Goal: Task Accomplishment & Management: Manage account settings

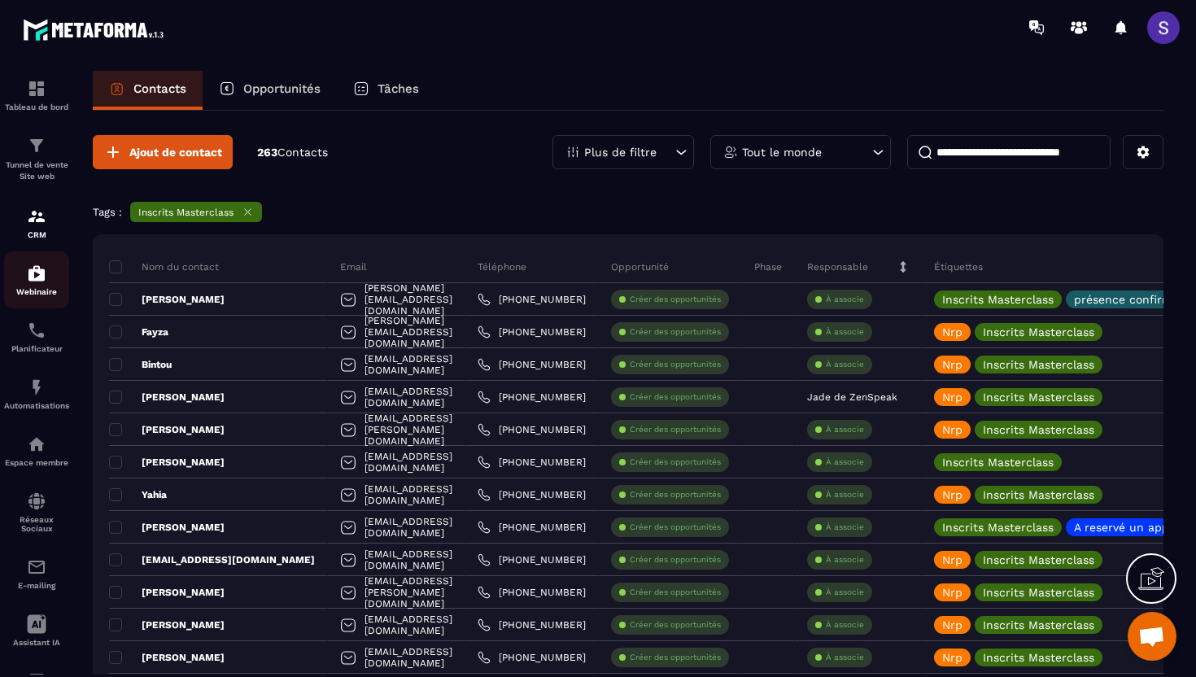
scroll to position [11, 0]
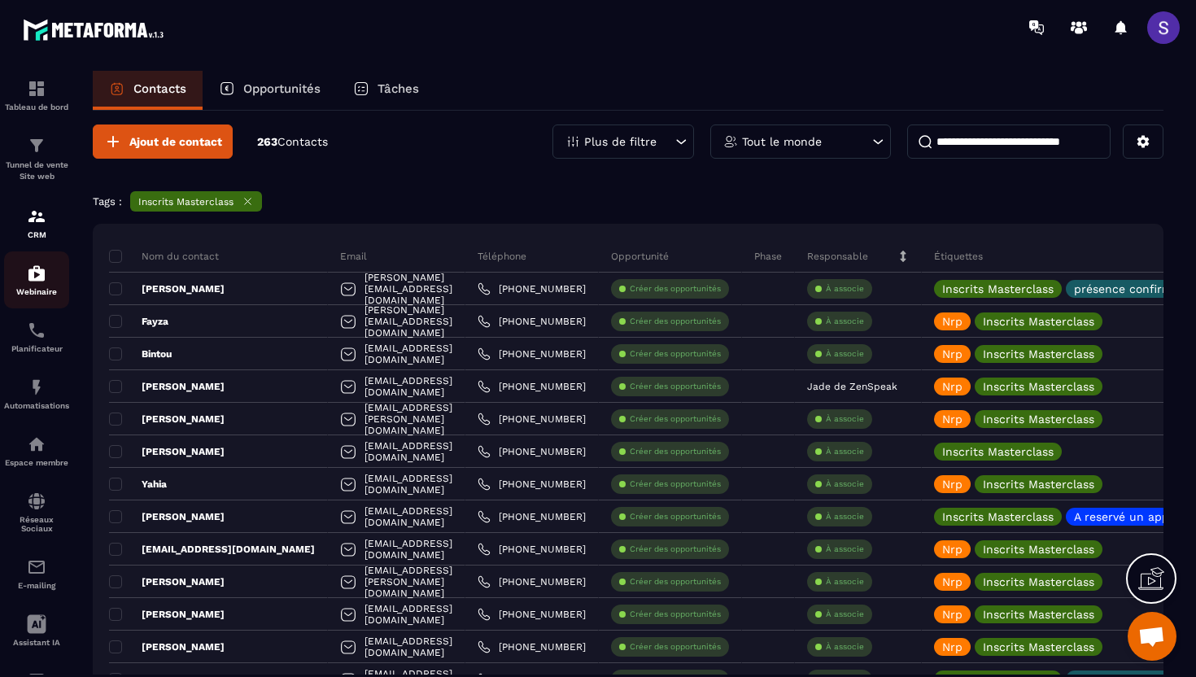
click at [36, 282] on img at bounding box center [37, 274] width 20 height 20
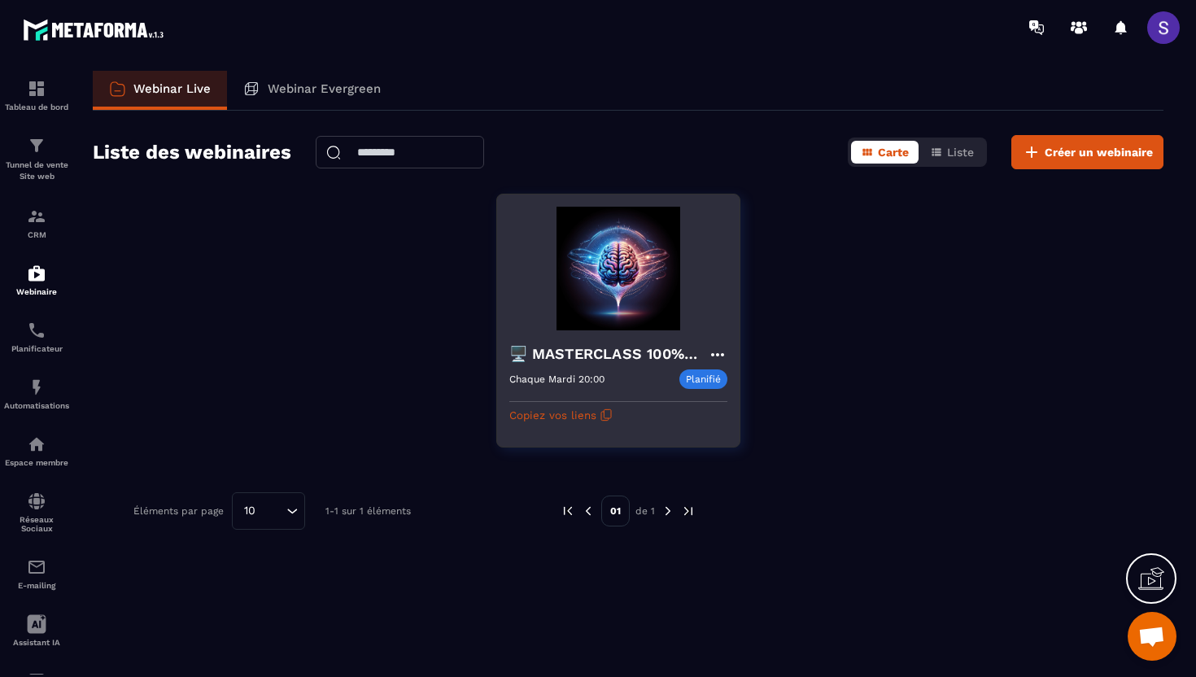
click at [605, 294] on img at bounding box center [618, 269] width 218 height 124
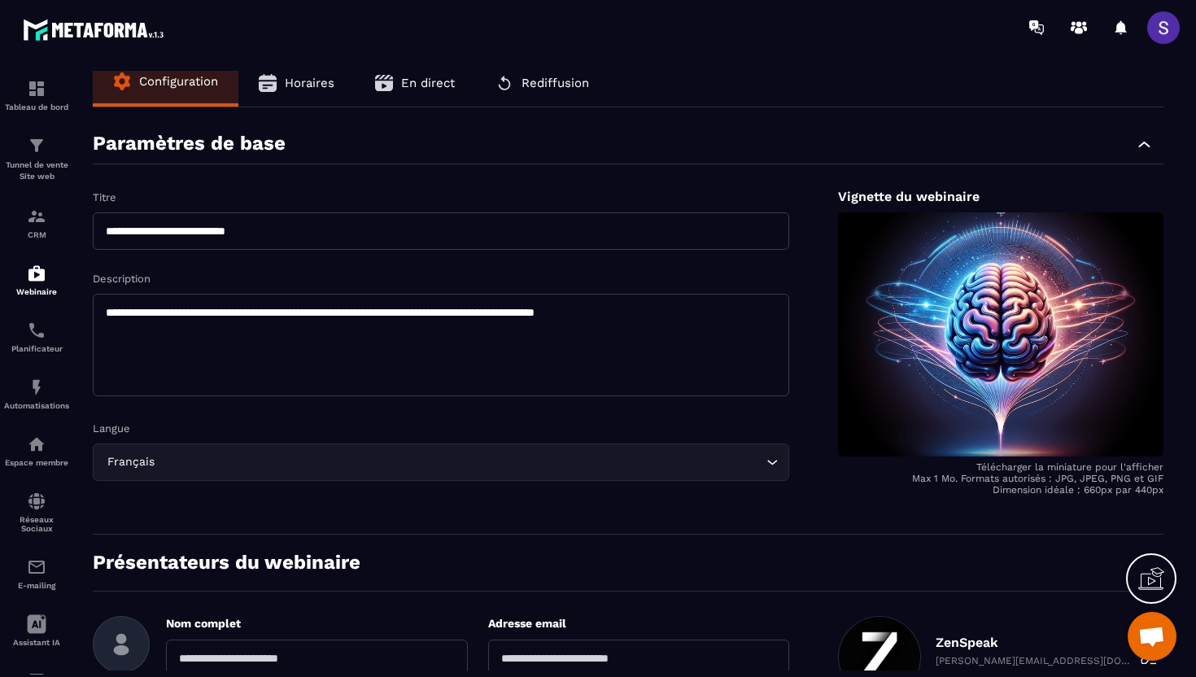
scroll to position [2, 0]
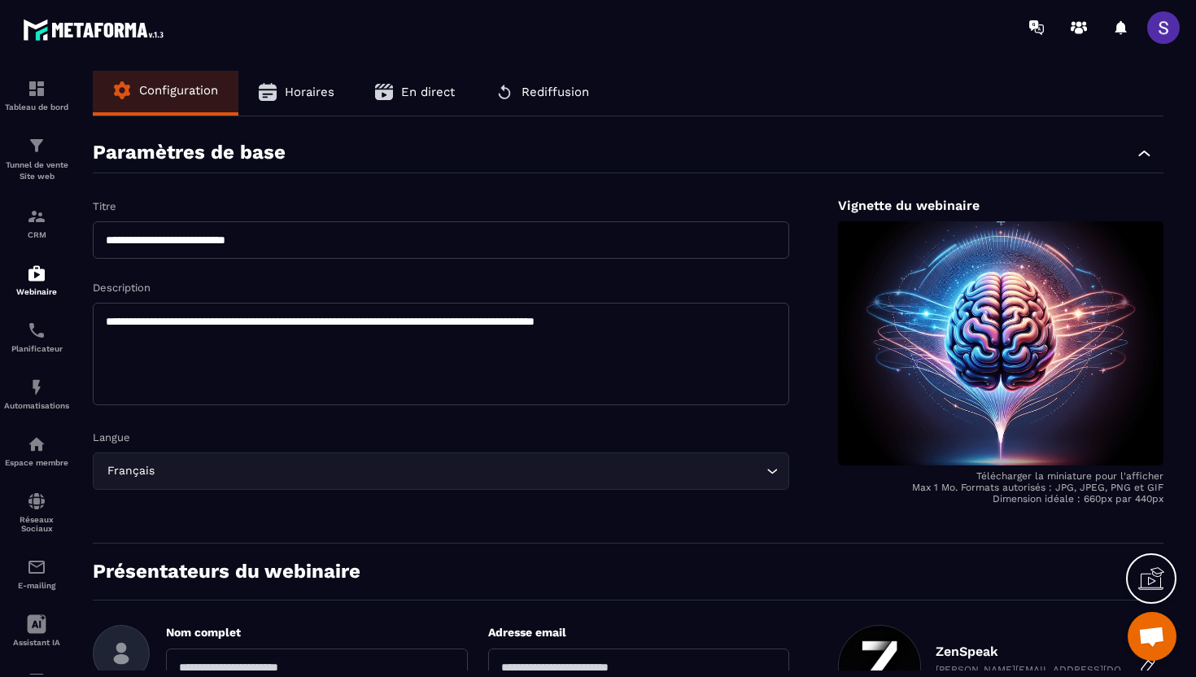
click at [552, 94] on span "Rediffusion" at bounding box center [556, 92] width 68 height 15
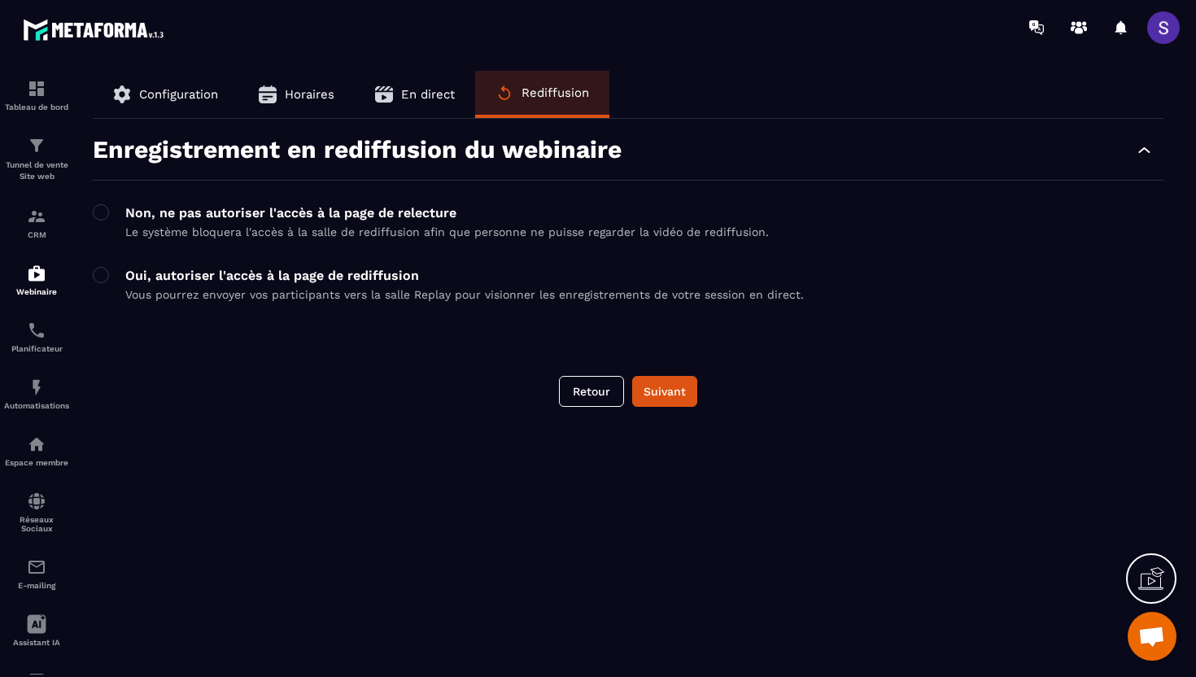
scroll to position [0, 0]
click at [313, 96] on span "Horaires" at bounding box center [310, 94] width 50 height 15
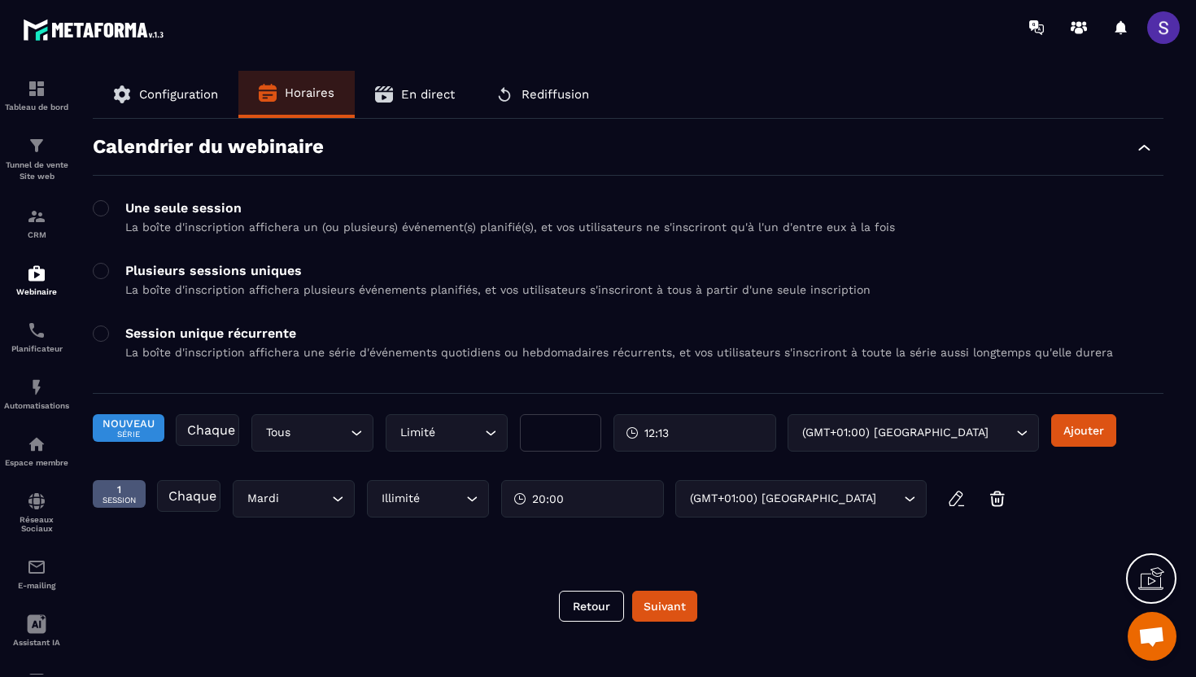
click at [382, 101] on icon "button" at bounding box center [384, 94] width 18 height 16
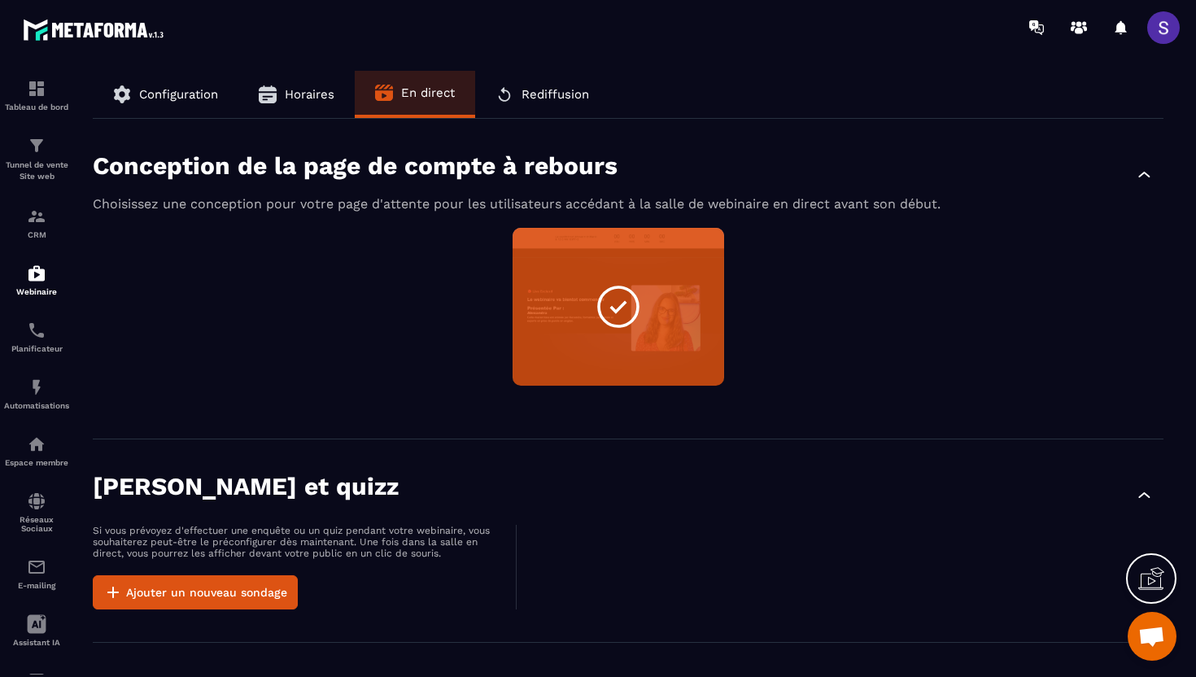
click at [518, 103] on button "Rediffusion" at bounding box center [542, 94] width 134 height 47
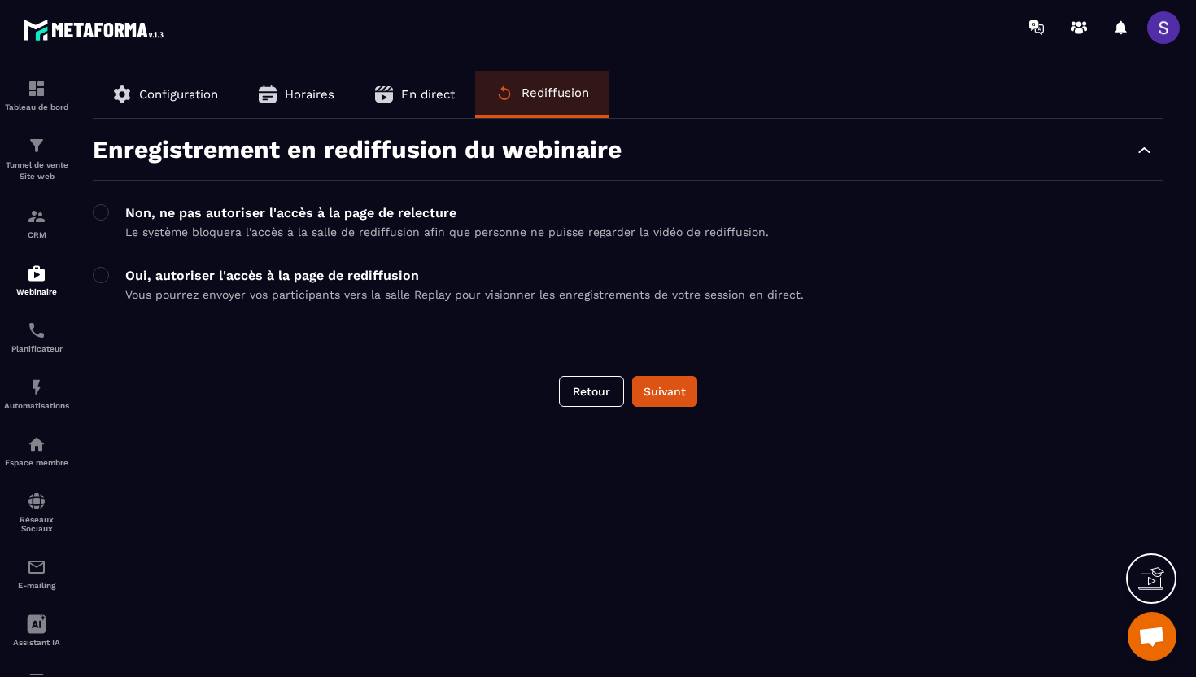
click at [196, 91] on span "Configuration" at bounding box center [178, 94] width 79 height 15
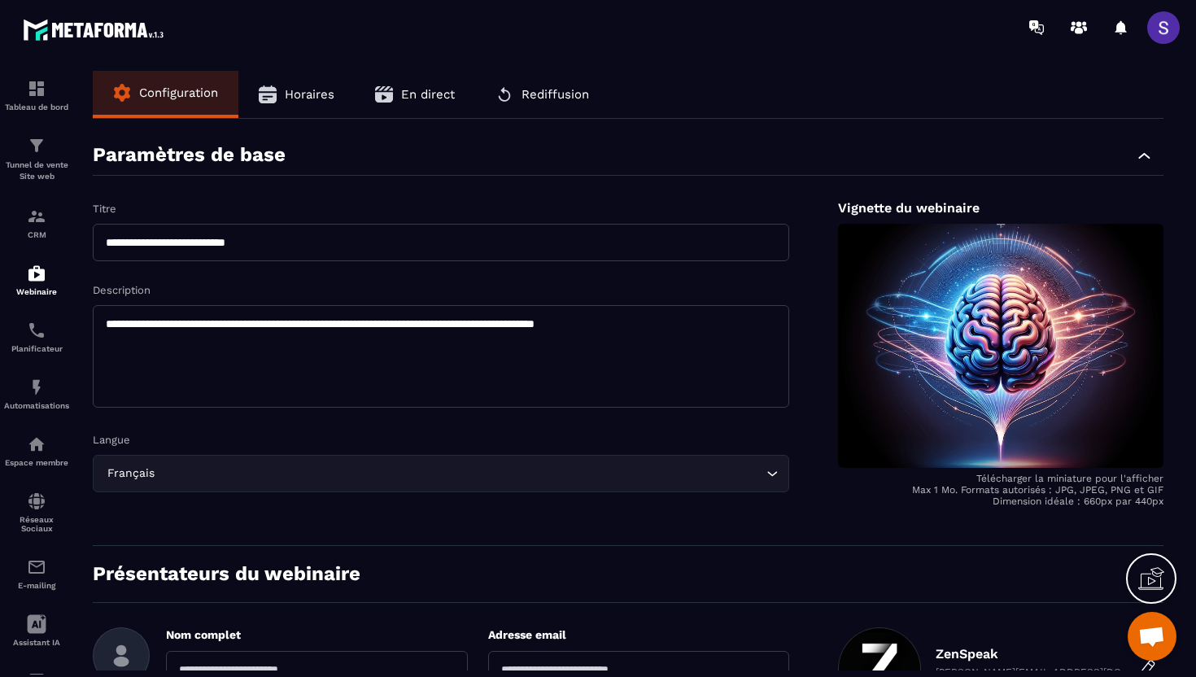
click at [561, 91] on span "Rediffusion" at bounding box center [556, 94] width 68 height 15
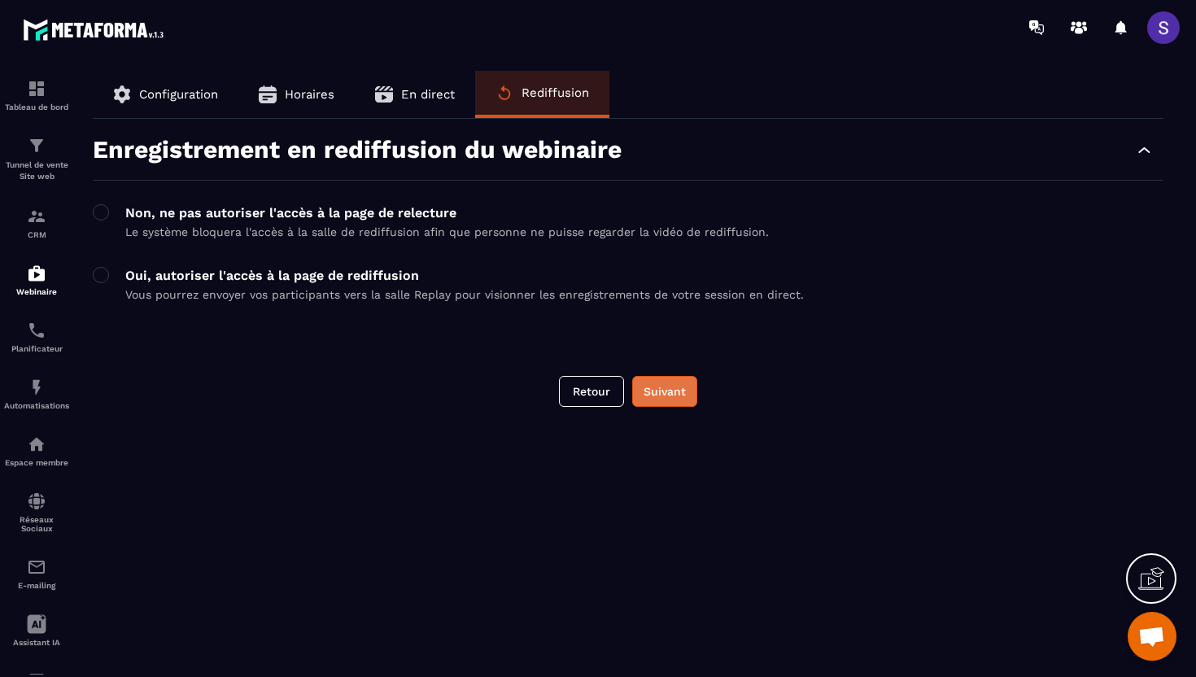
click at [676, 395] on button "Suivant" at bounding box center [664, 391] width 65 height 31
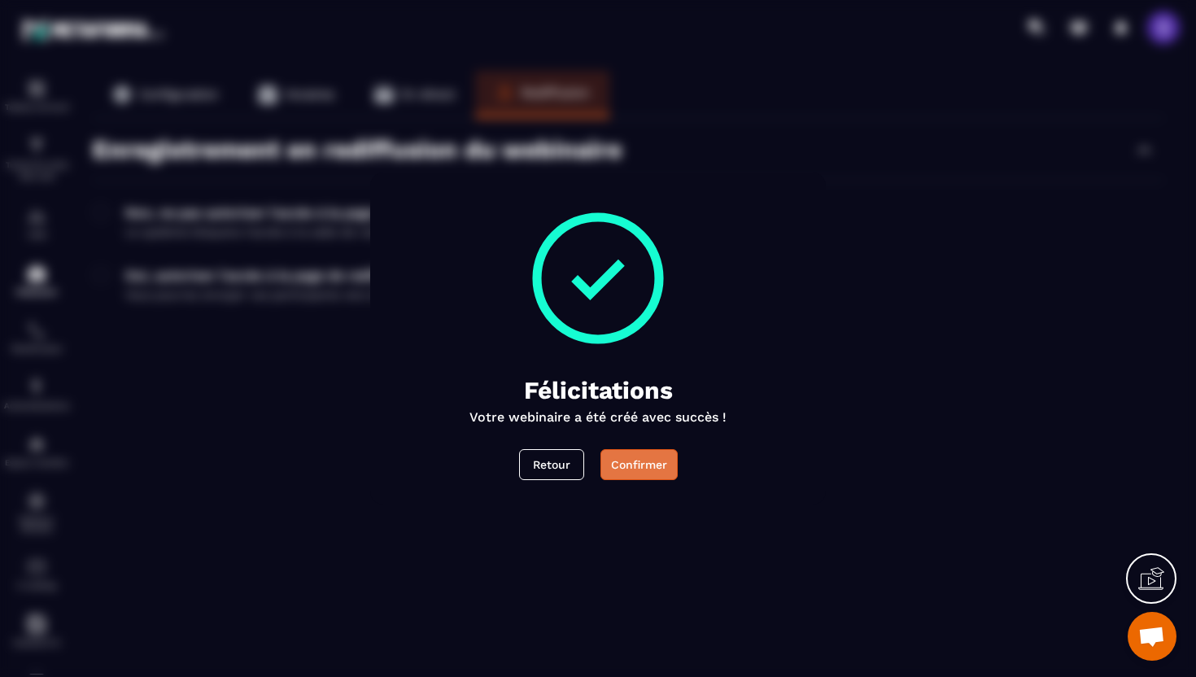
click at [643, 469] on button "Confirmer" at bounding box center [639, 464] width 77 height 31
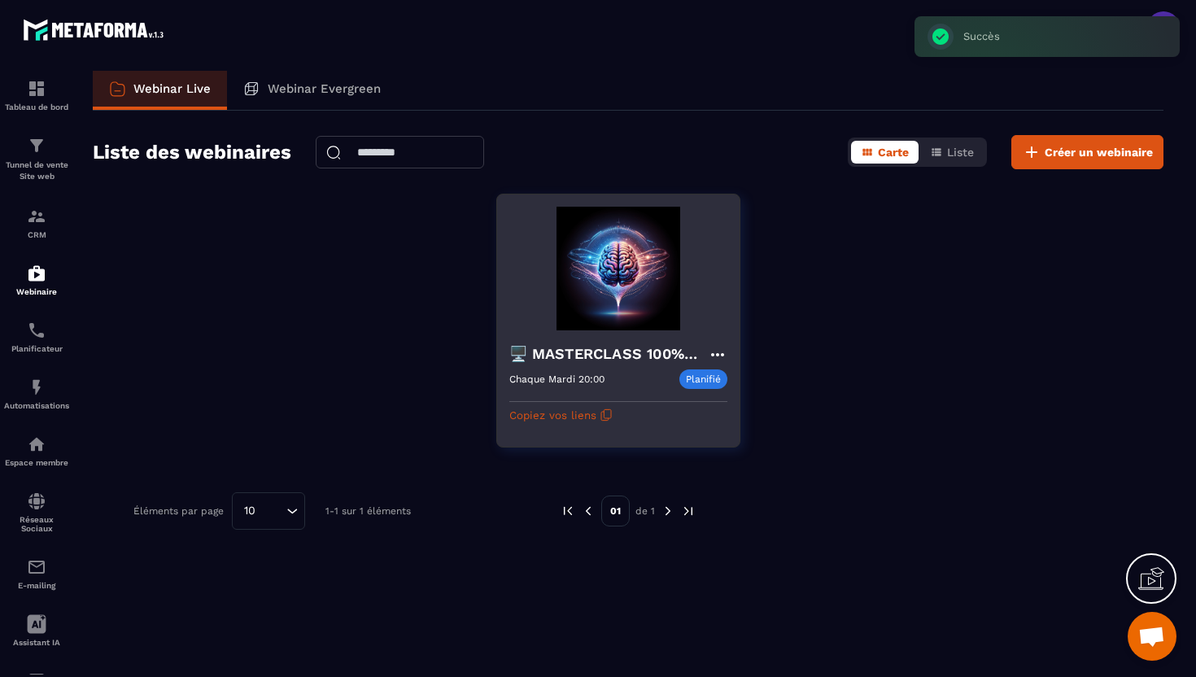
click at [596, 328] on img at bounding box center [618, 269] width 218 height 124
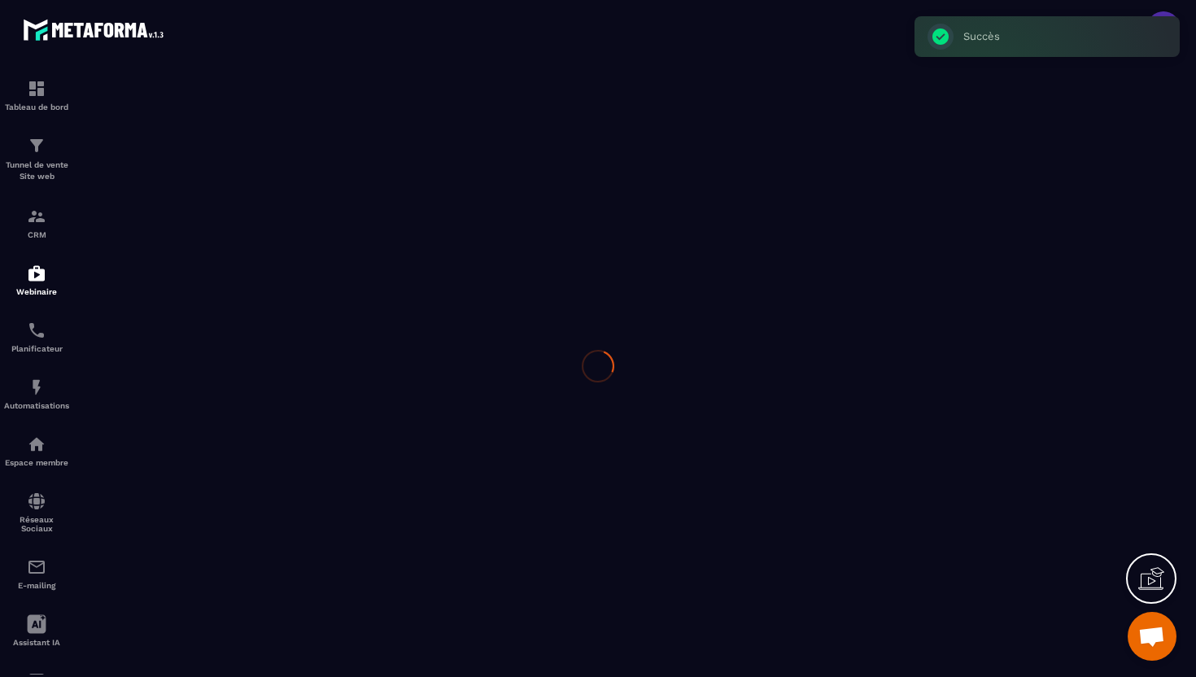
type input "**********"
type textarea "**********"
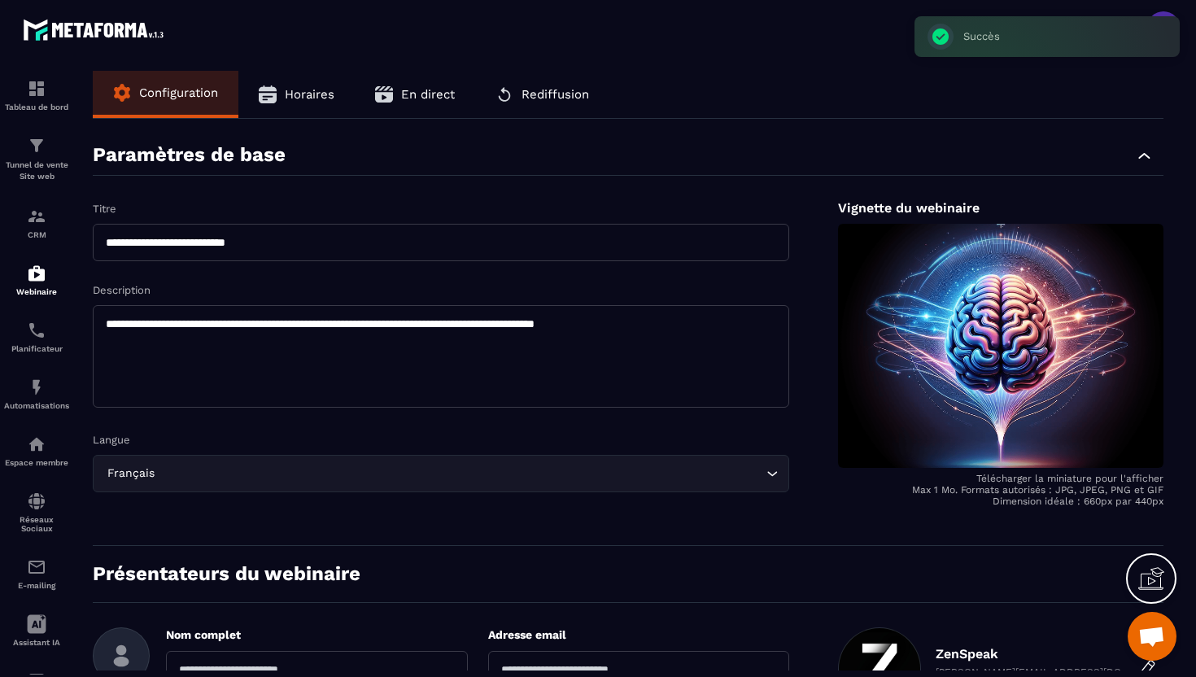
click at [558, 87] on span "Rediffusion" at bounding box center [556, 94] width 68 height 15
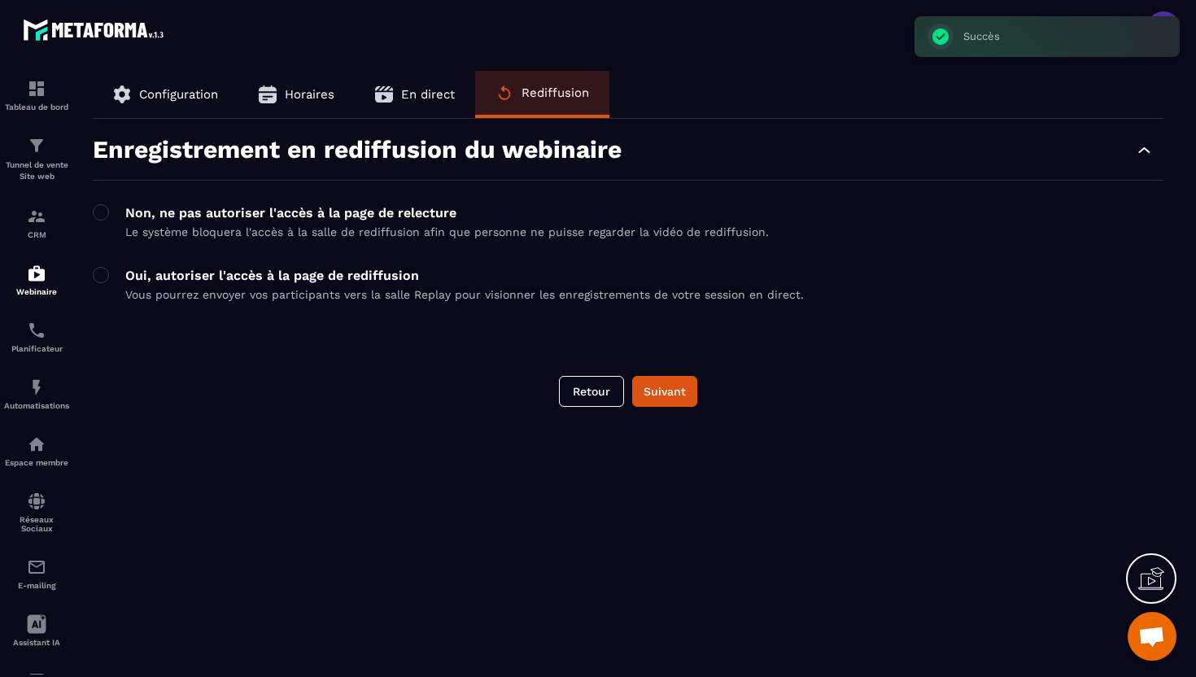
click at [301, 97] on span "Horaires" at bounding box center [310, 94] width 50 height 15
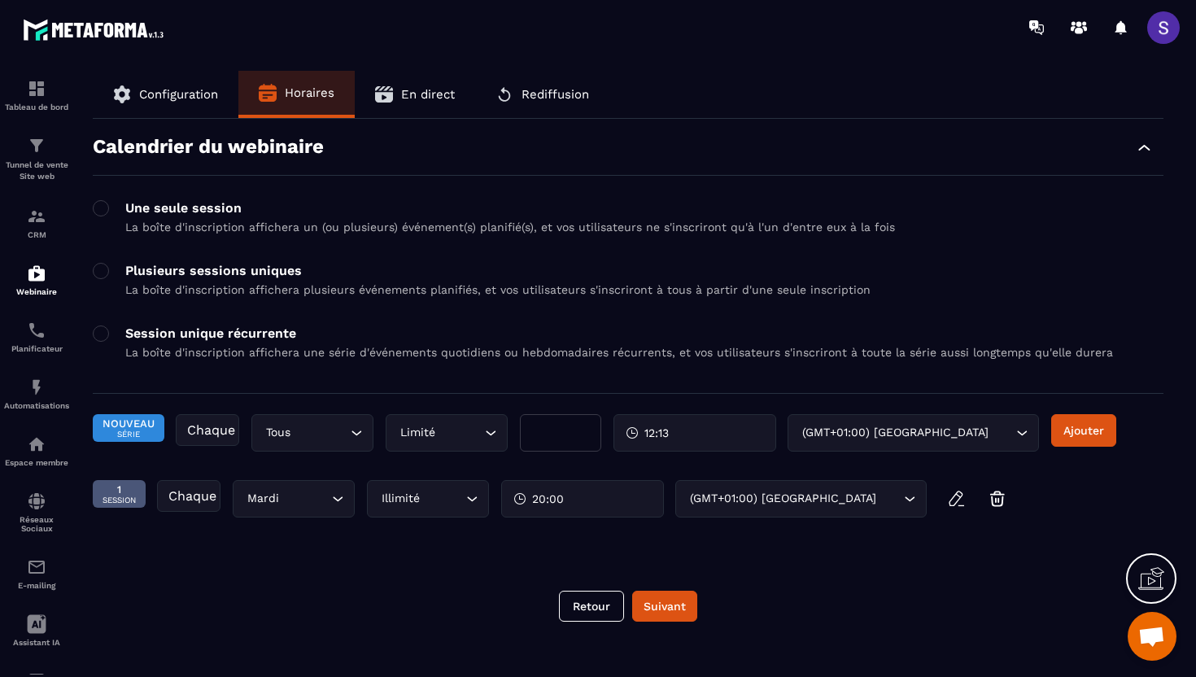
click at [395, 103] on button "En direct" at bounding box center [415, 94] width 120 height 47
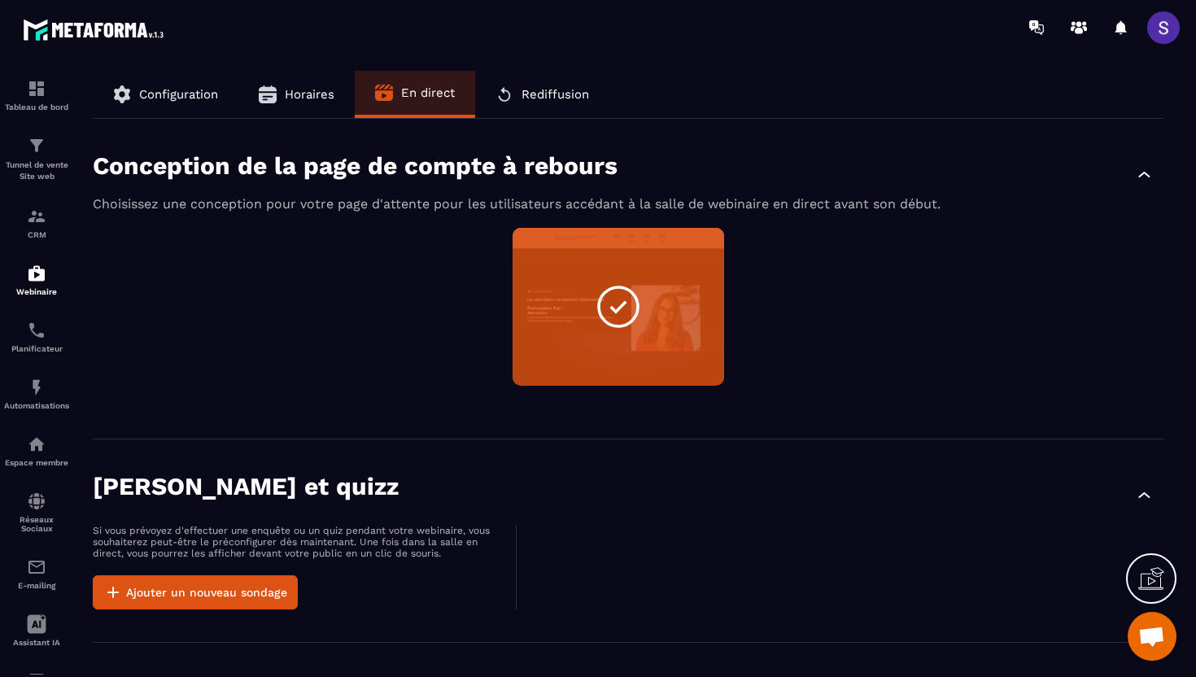
click at [149, 103] on button "Configuration" at bounding box center [166, 94] width 146 height 47
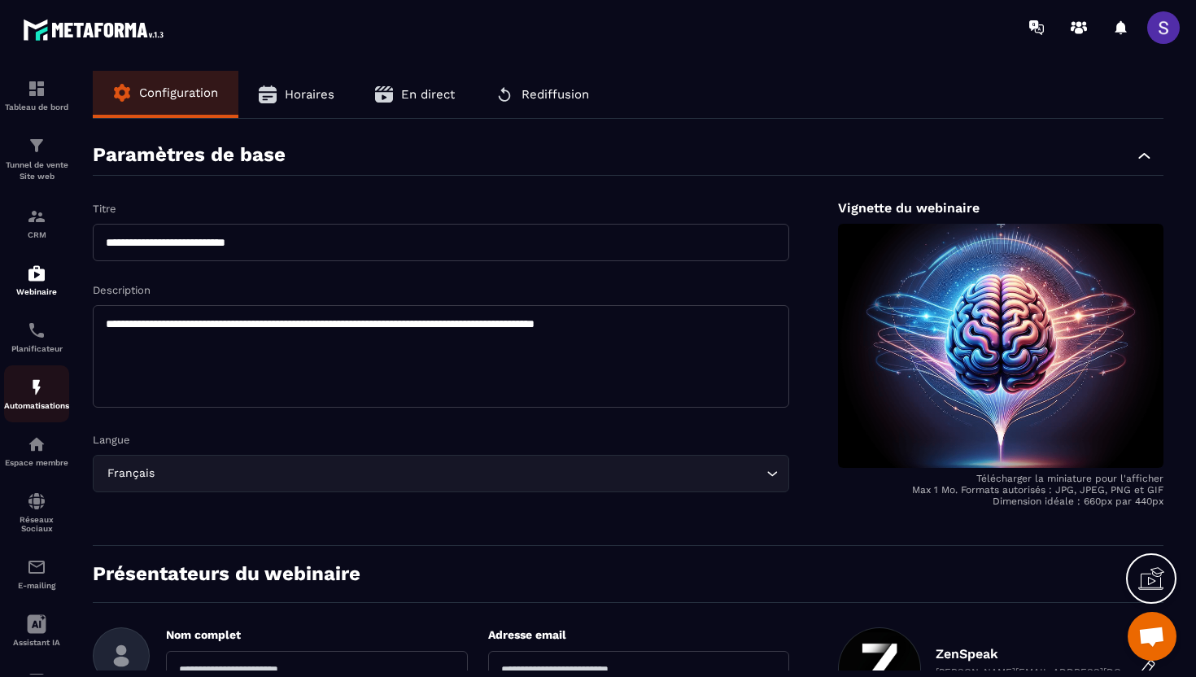
click at [33, 403] on div "Automatisations" at bounding box center [36, 394] width 65 height 33
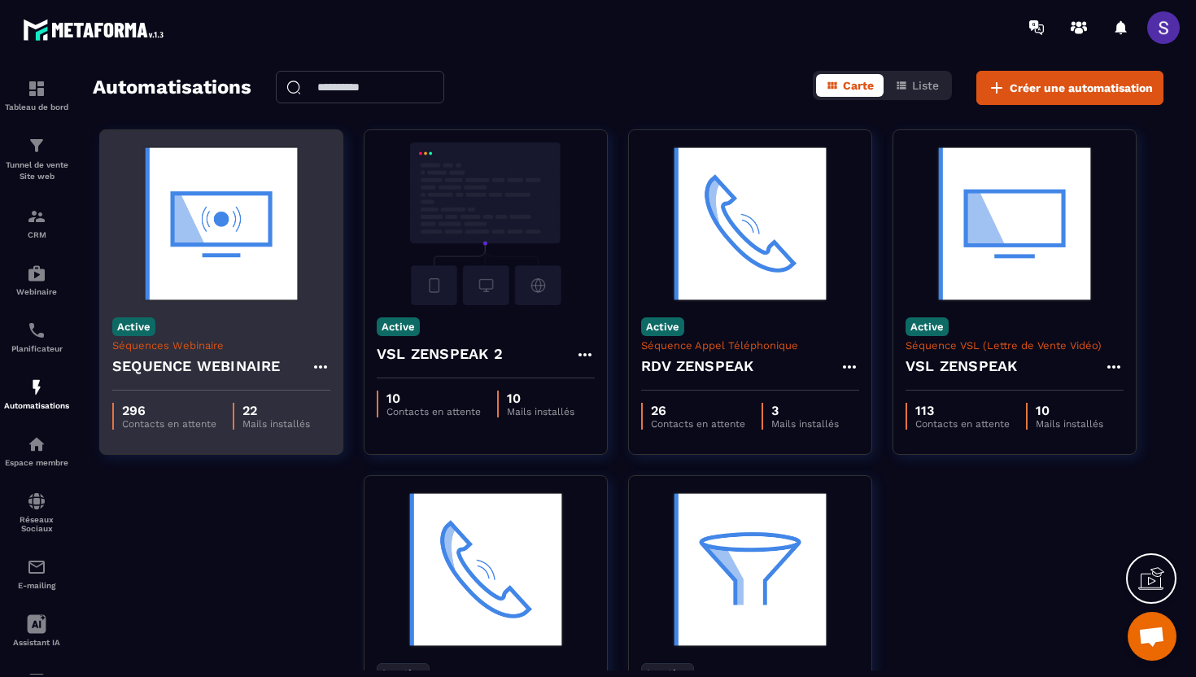
click at [213, 343] on p "Séquences Webinaire" at bounding box center [221, 345] width 218 height 12
click at [254, 327] on div "Active Séquences Webinaire SEQUENCE WEBINAIRE" at bounding box center [221, 347] width 242 height 85
click at [227, 413] on div "296 Contacts en attente 22 Mails installés" at bounding box center [221, 416] width 218 height 27
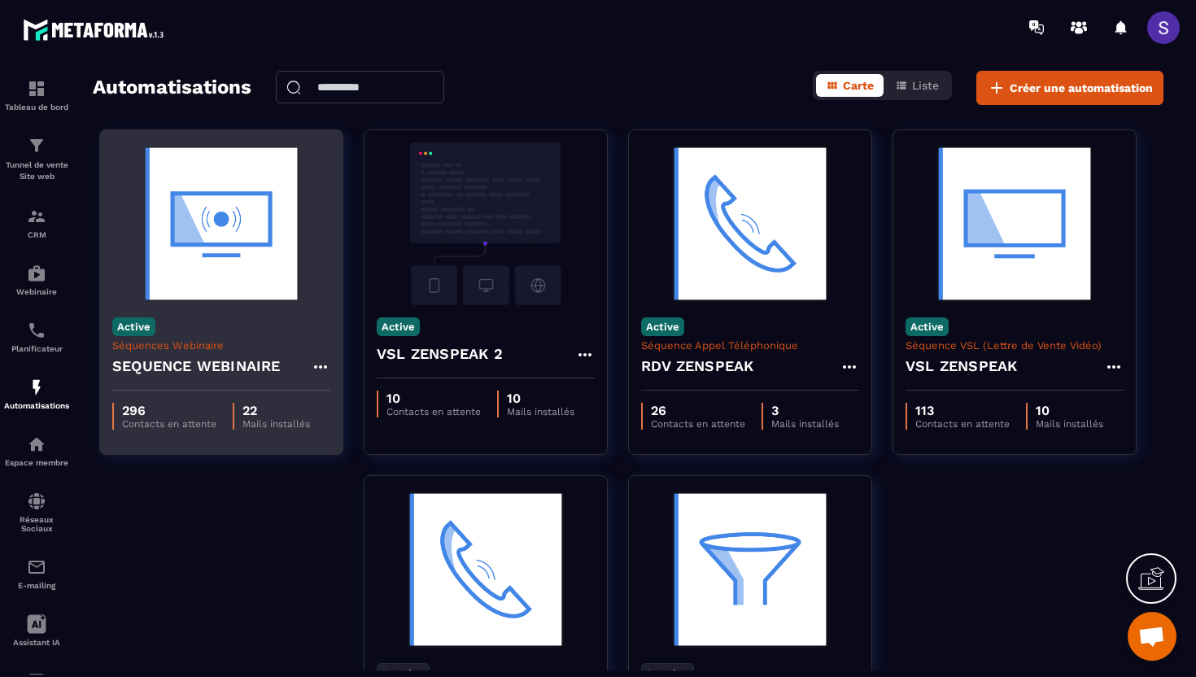
click at [220, 291] on img at bounding box center [221, 223] width 218 height 163
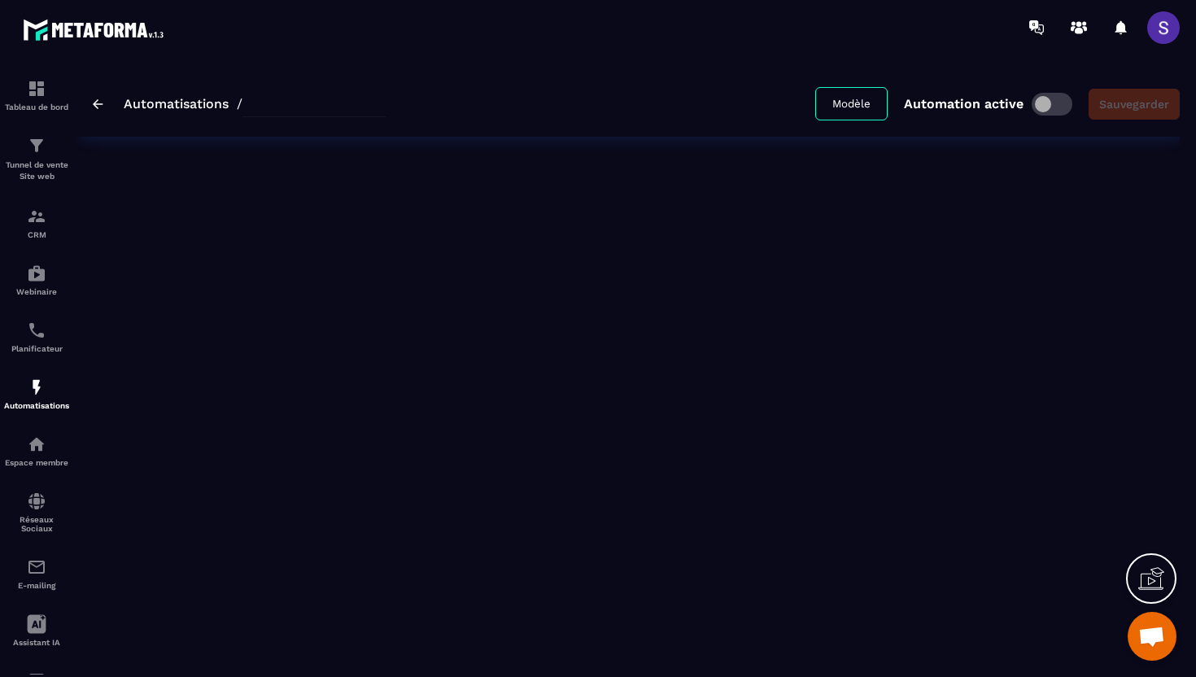
type input "**********"
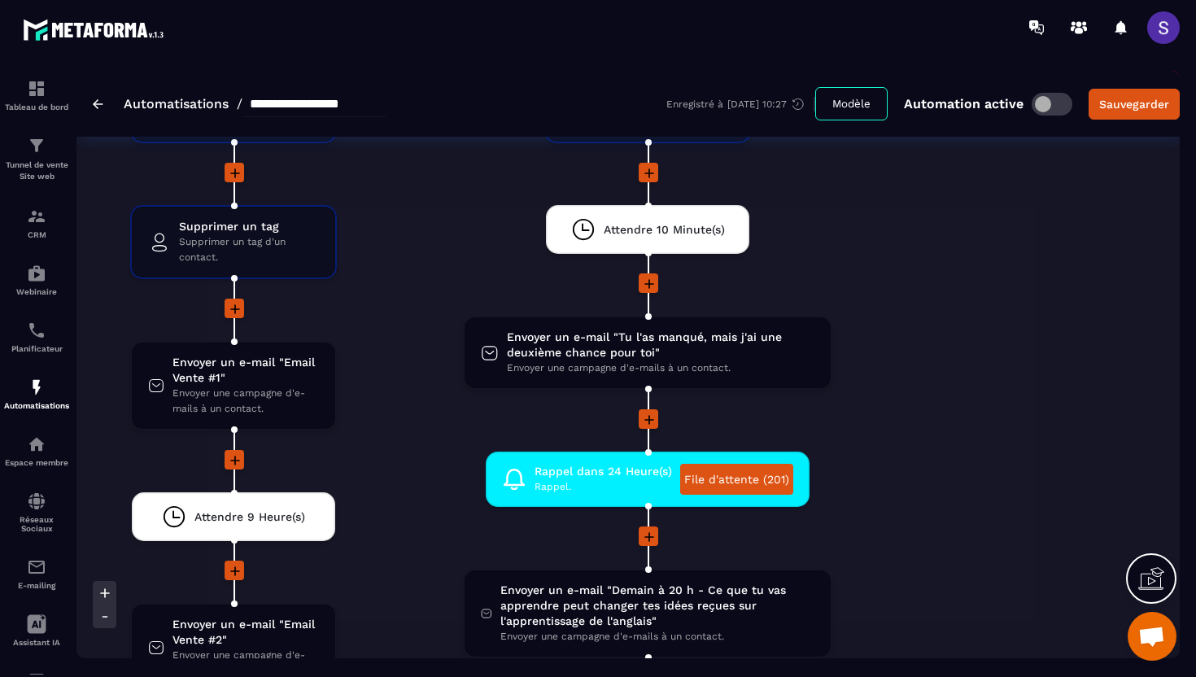
scroll to position [3196, 0]
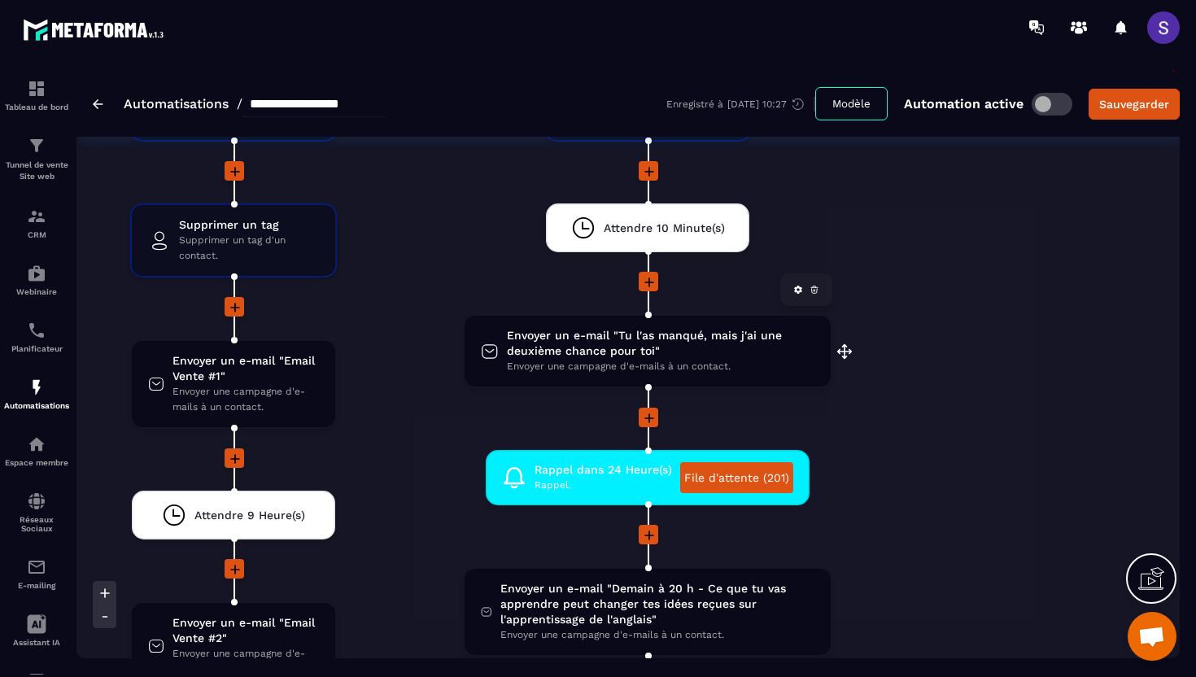
click at [596, 357] on span "Envoyer un e-mail "Tu l'as manqué, mais j'ai une deuxième chance pour toi"" at bounding box center [661, 343] width 308 height 31
click at [676, 349] on span "Envoyer un e-mail "Tu l'as manqué, mais j'ai une deuxième chance pour toi"" at bounding box center [661, 343] width 308 height 31
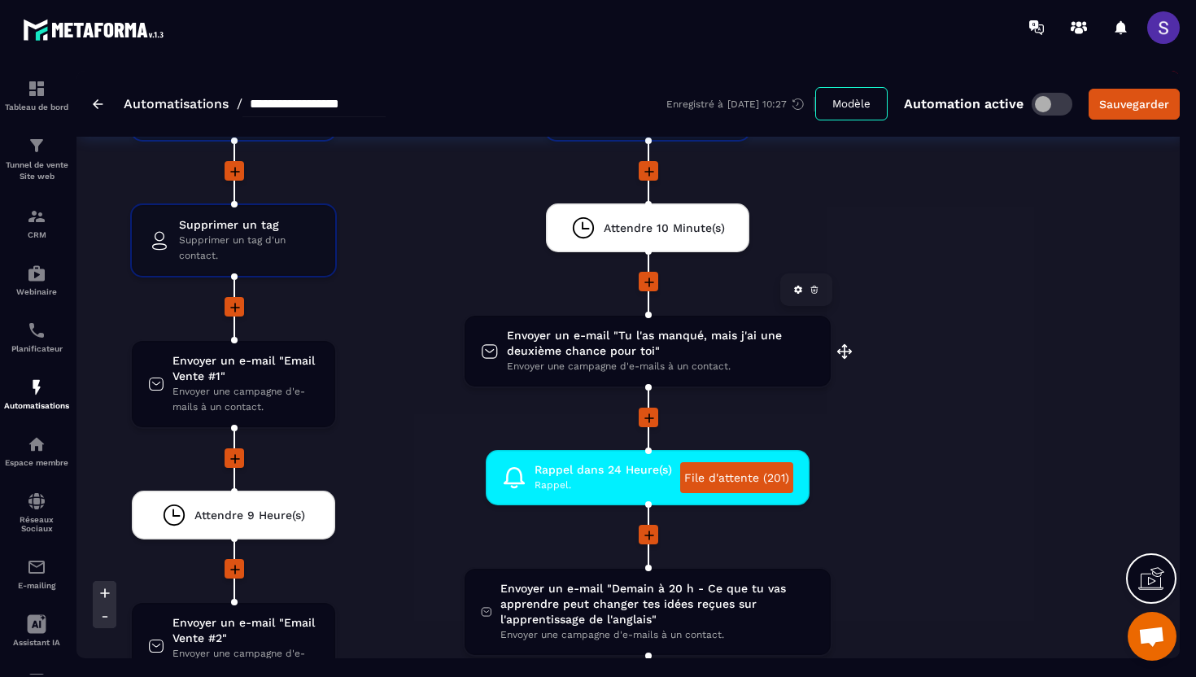
click at [542, 347] on span "Envoyer un e-mail "Tu l'as manqué, mais j'ai une deuxième chance pour toi"" at bounding box center [661, 343] width 308 height 31
click at [493, 347] on icon at bounding box center [490, 351] width 18 height 24
click at [491, 352] on icon at bounding box center [489, 350] width 9 height 3
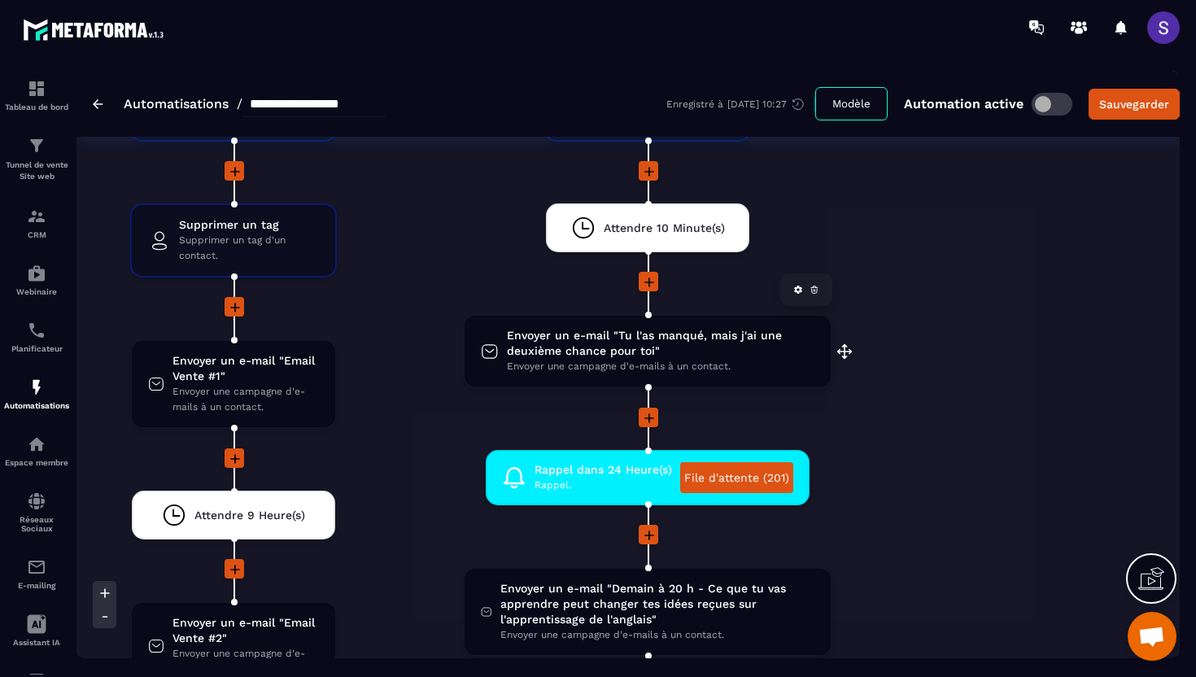
click at [548, 353] on span "Envoyer un e-mail "Tu l'as manqué, mais j'ai une deuxième chance pour toi"" at bounding box center [661, 343] width 308 height 31
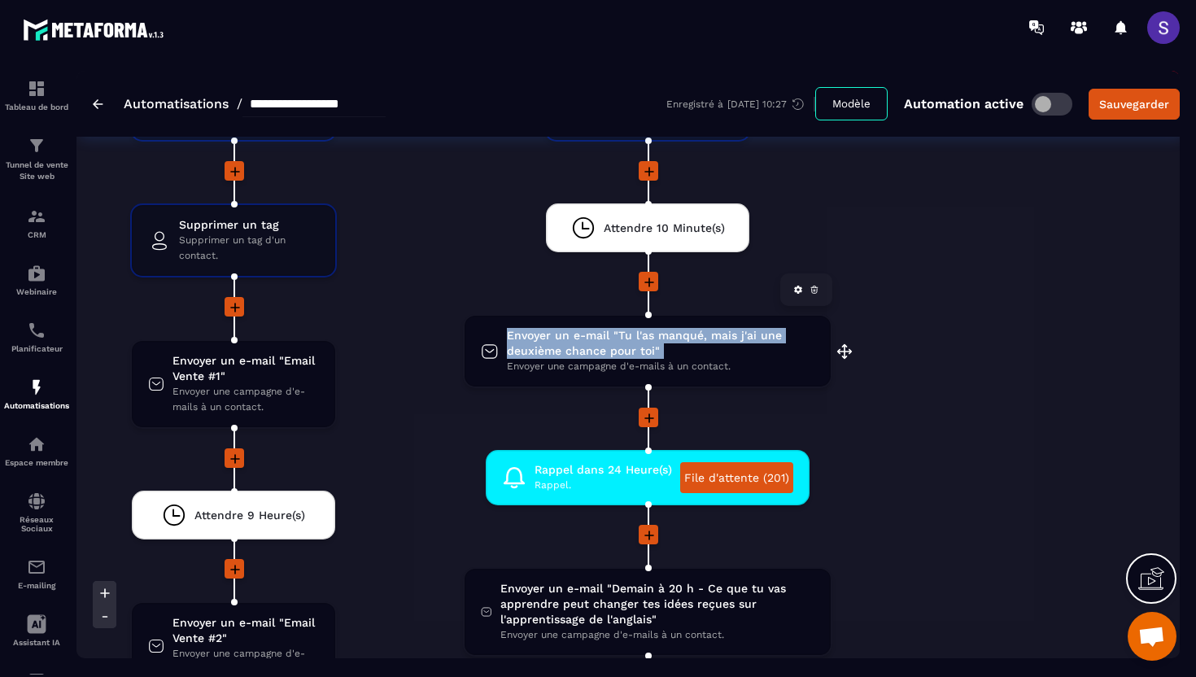
click at [548, 353] on span "Envoyer un e-mail "Tu l'as manqué, mais j'ai une deuxième chance pour toi"" at bounding box center [661, 343] width 308 height 31
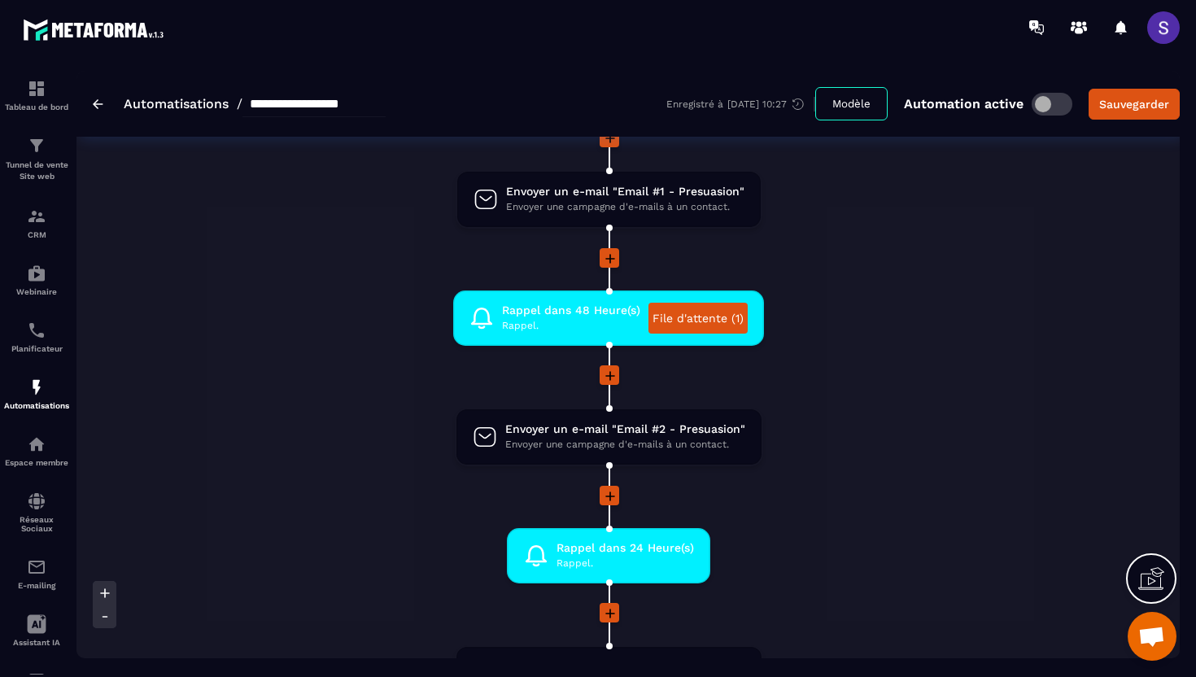
scroll to position [0, 0]
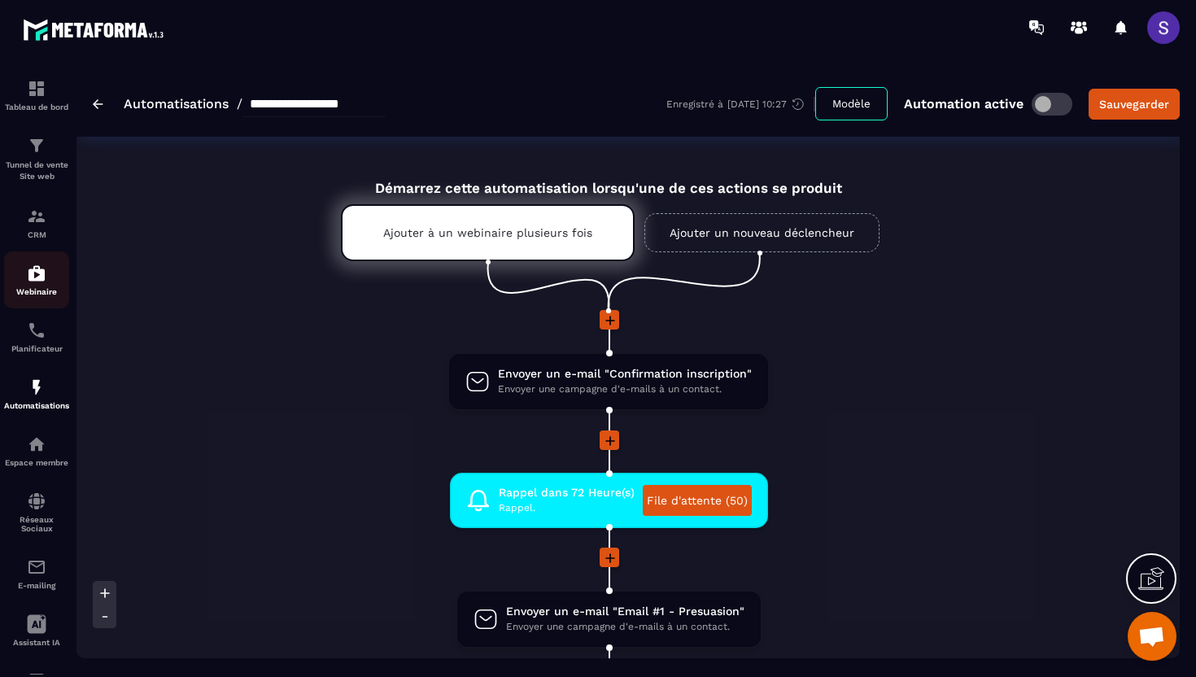
click at [37, 293] on p "Webinaire" at bounding box center [36, 291] width 65 height 9
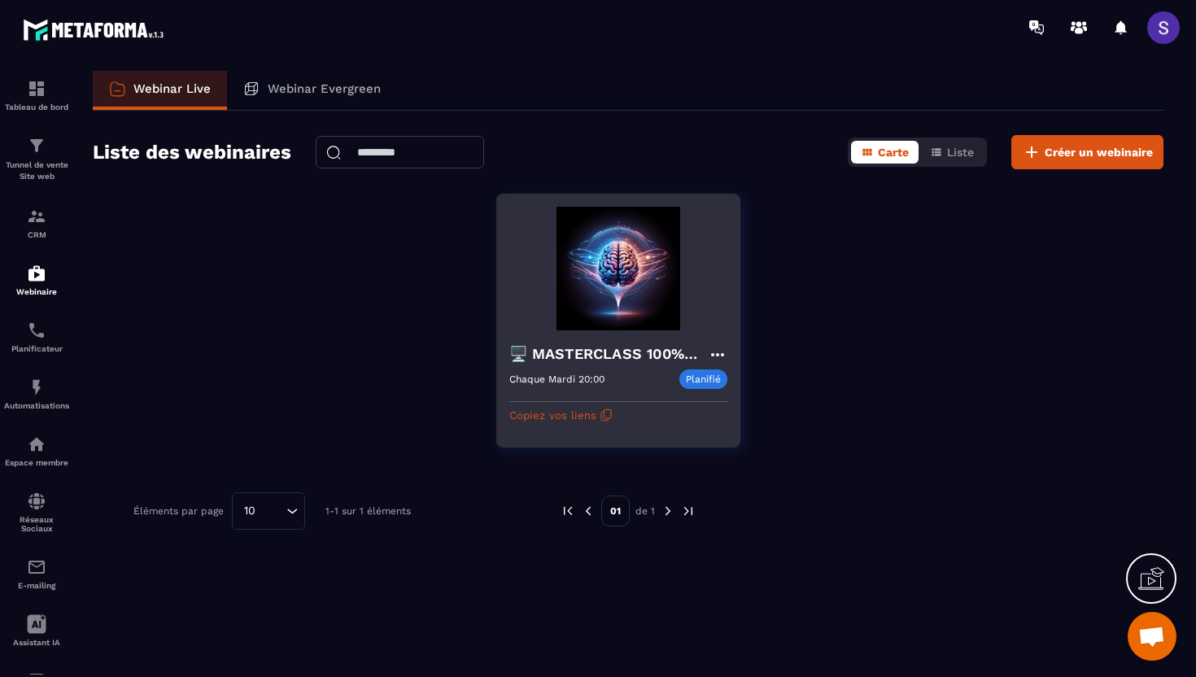
click at [536, 298] on img at bounding box center [618, 269] width 218 height 124
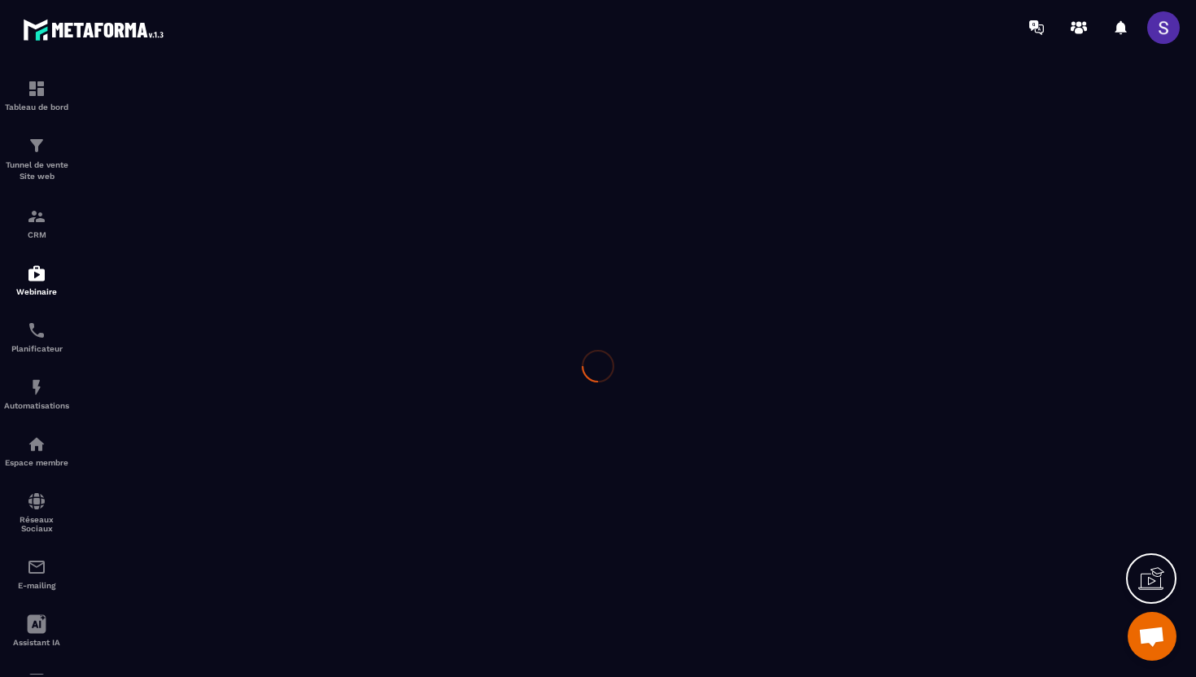
type input "**********"
type textarea "**********"
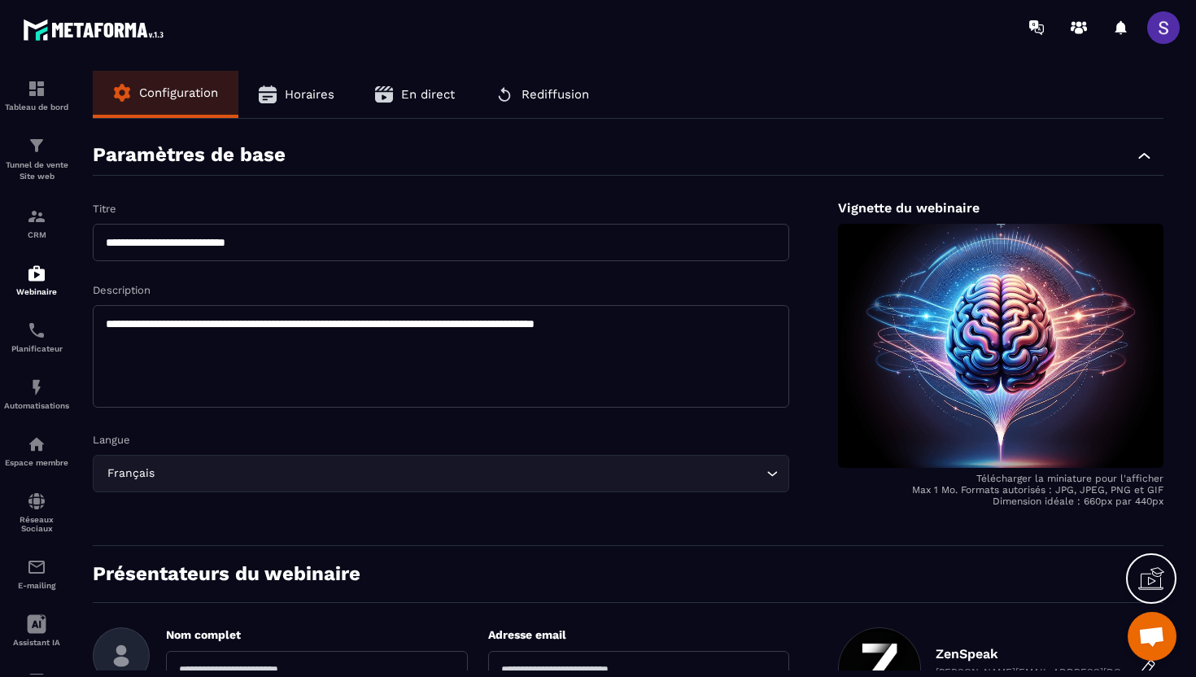
click at [540, 101] on button "Rediffusion" at bounding box center [542, 94] width 134 height 47
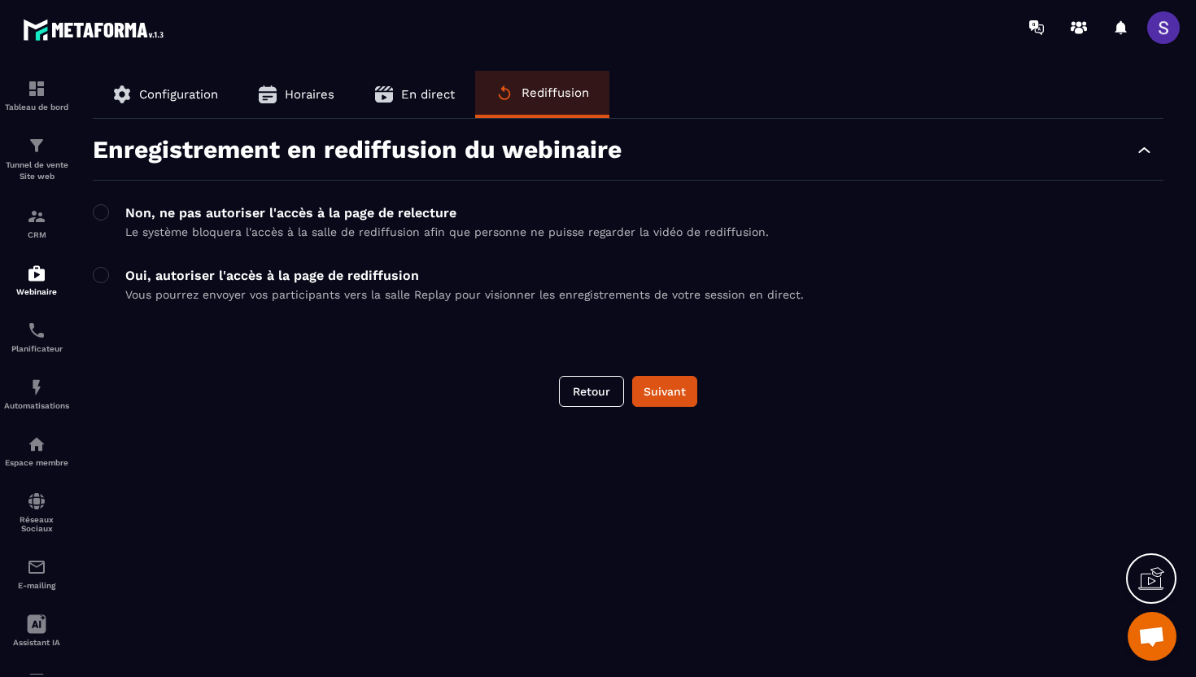
click at [417, 99] on span "En direct" at bounding box center [428, 94] width 54 height 15
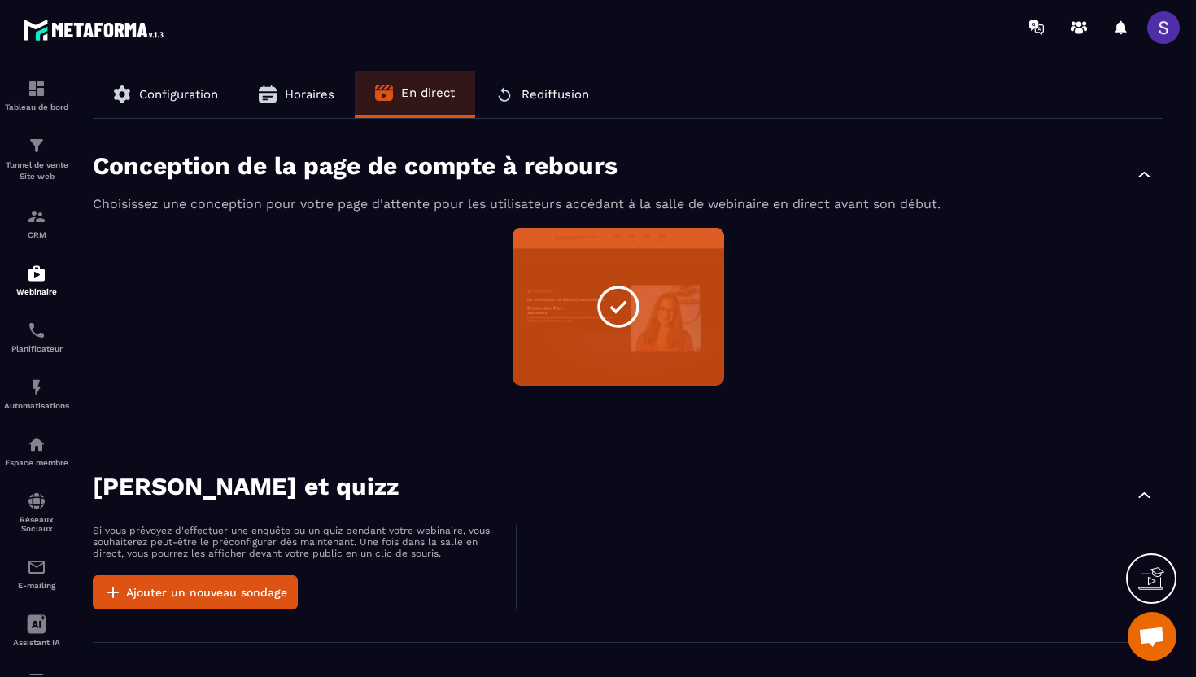
click at [267, 107] on button "Horaires" at bounding box center [296, 94] width 116 height 47
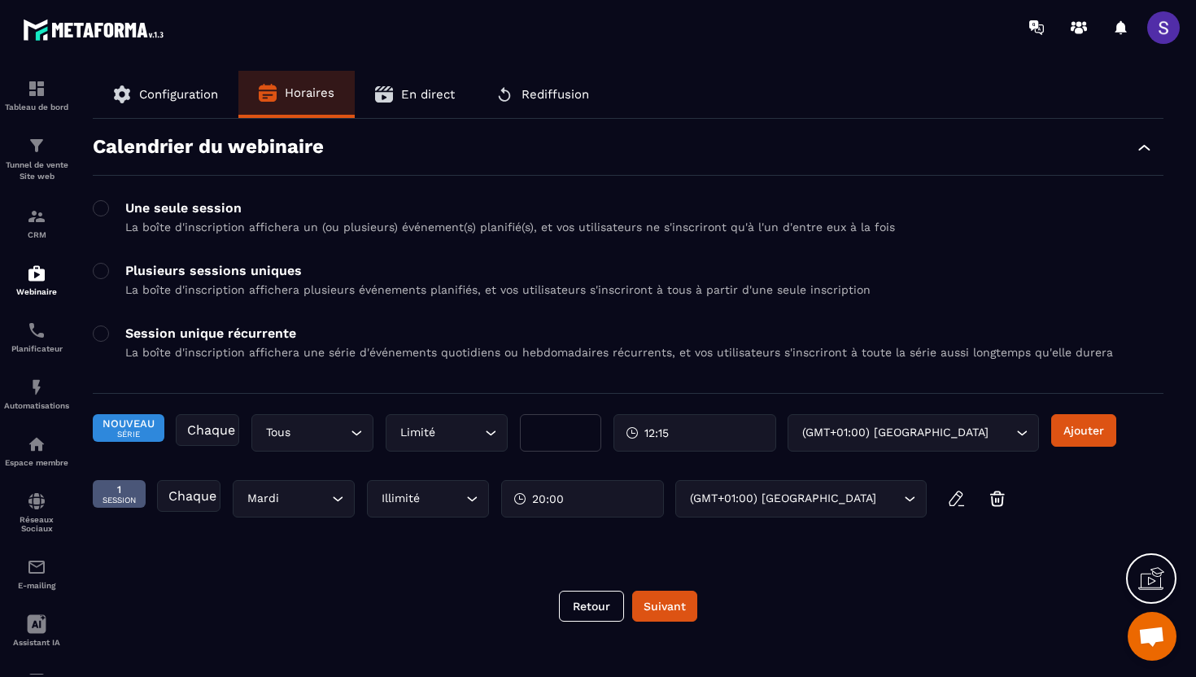
click at [168, 102] on button "Configuration" at bounding box center [166, 94] width 146 height 47
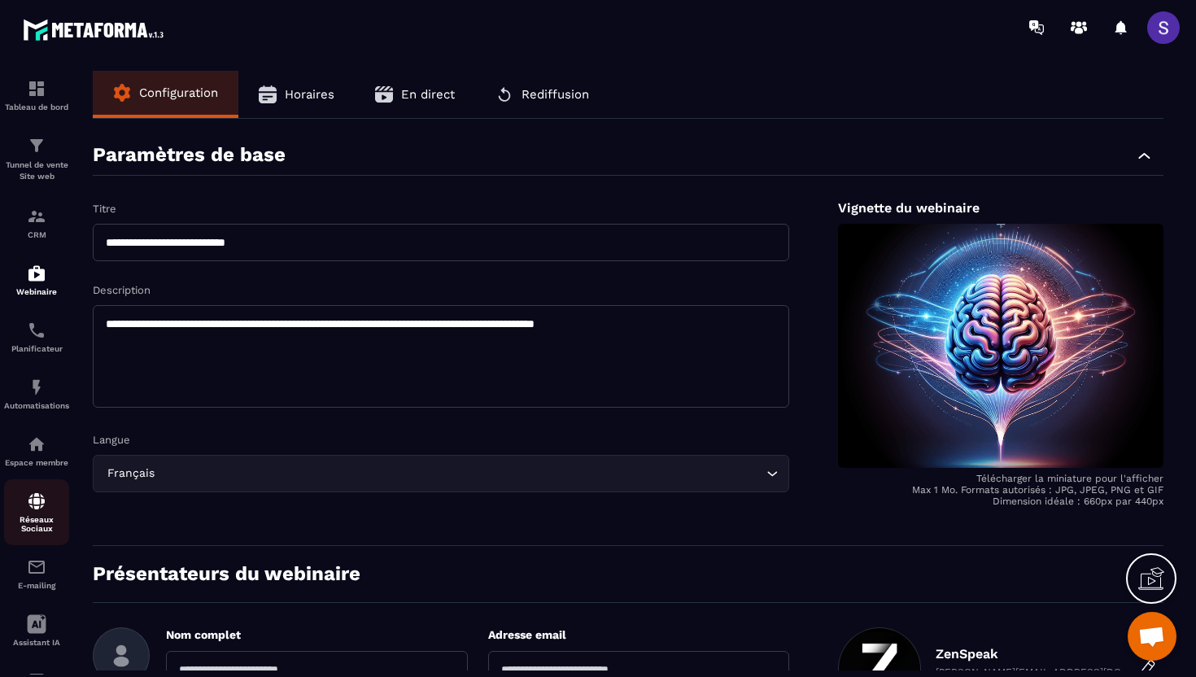
scroll to position [75, 0]
